Goal: Transaction & Acquisition: Book appointment/travel/reservation

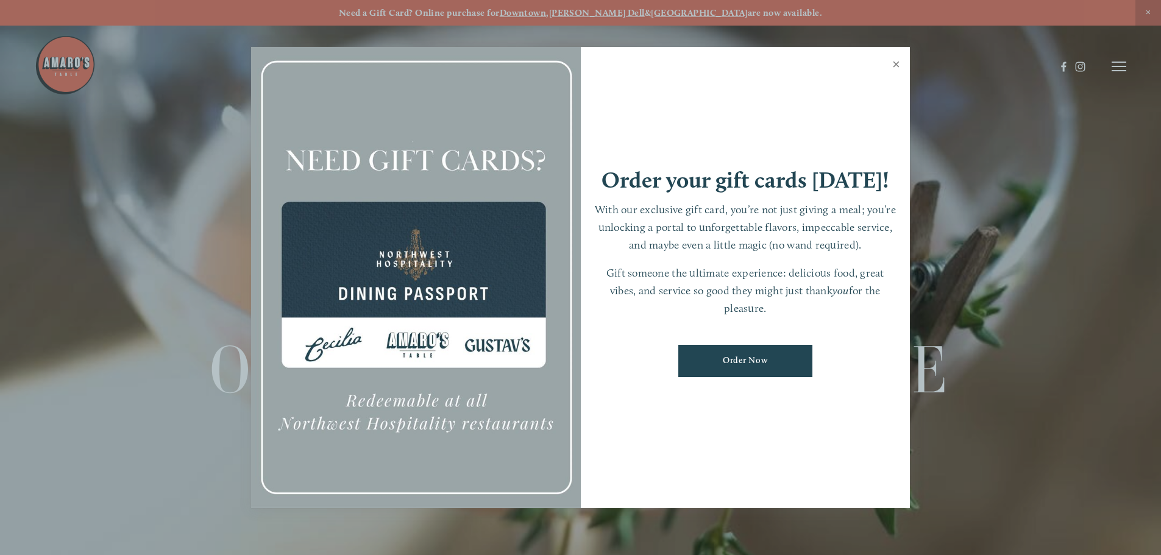
click at [892, 68] on link "Close" at bounding box center [896, 66] width 24 height 34
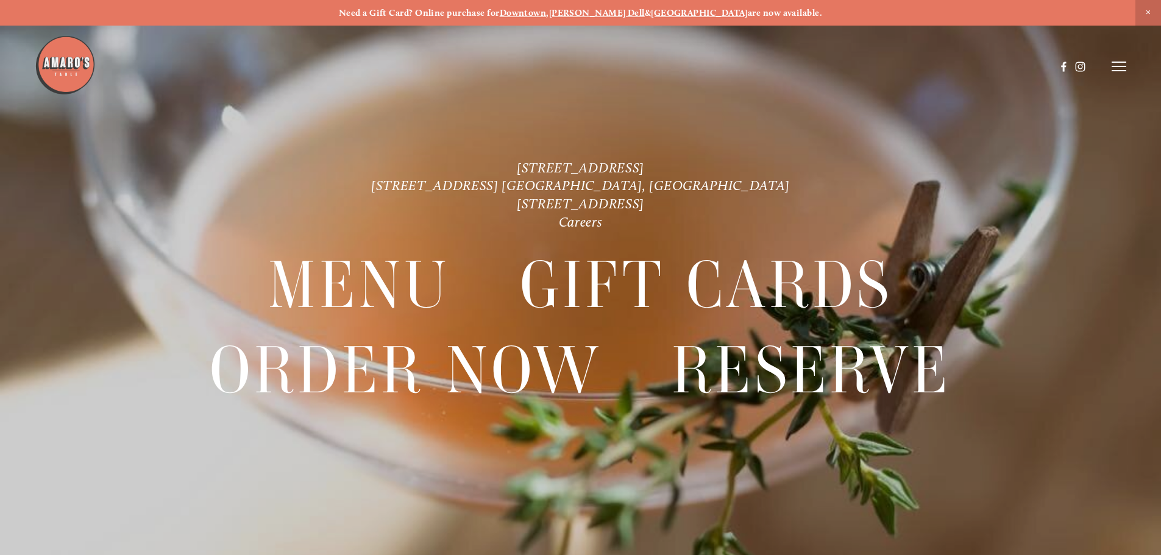
click at [672, 13] on strong "[GEOGRAPHIC_DATA]" at bounding box center [699, 12] width 97 height 11
click at [1121, 62] on line at bounding box center [1119, 62] width 15 height 0
click at [1022, 63] on span "Reserve" at bounding box center [1030, 66] width 32 height 12
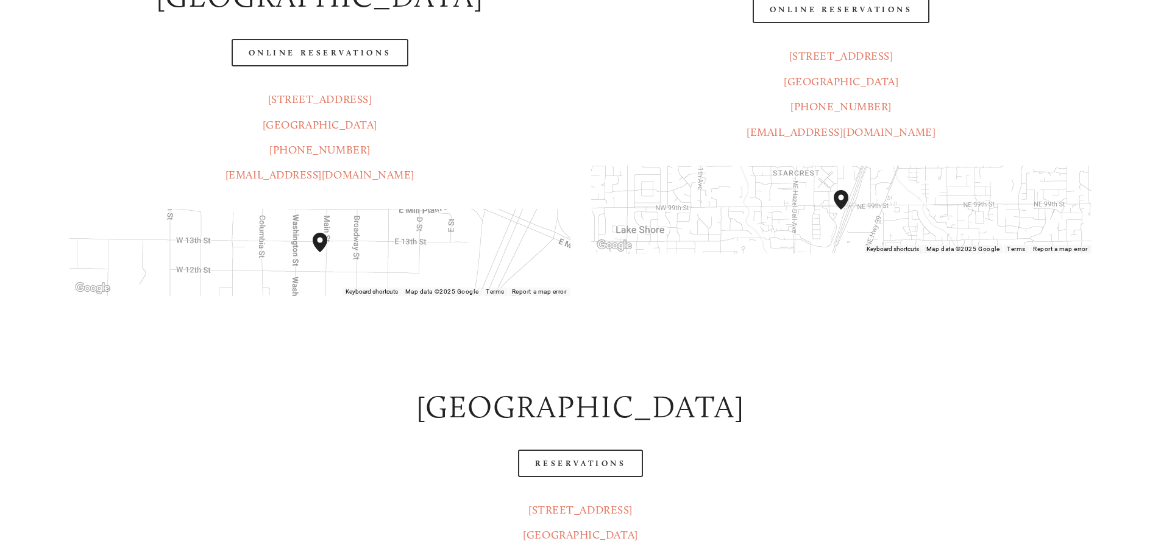
scroll to position [445, 0]
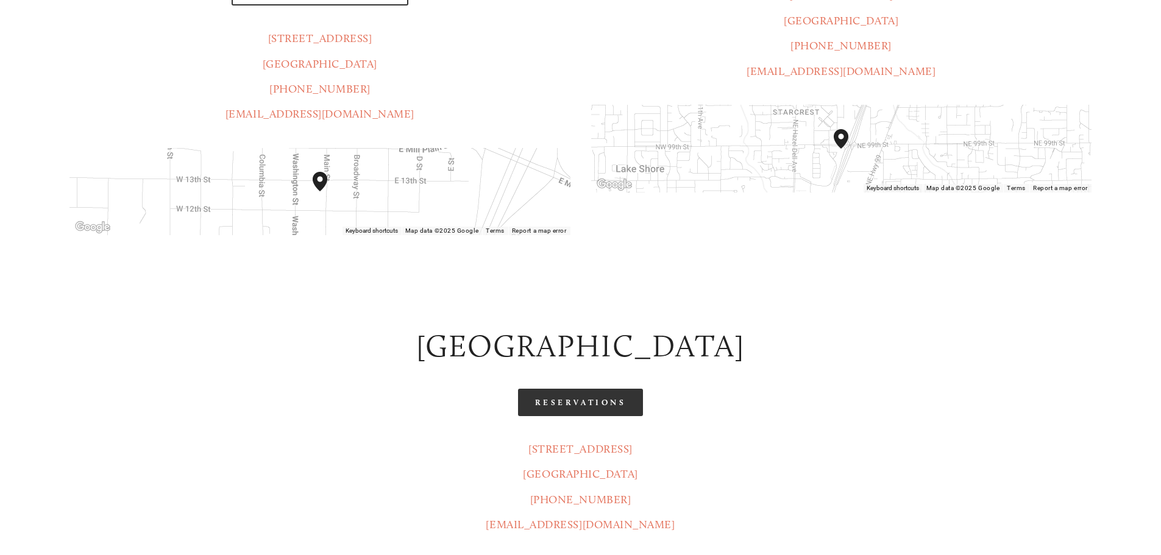
click at [614, 389] on link "Reservations" at bounding box center [581, 402] width 126 height 27
